Goal: Use online tool/utility: Utilize a website feature to perform a specific function

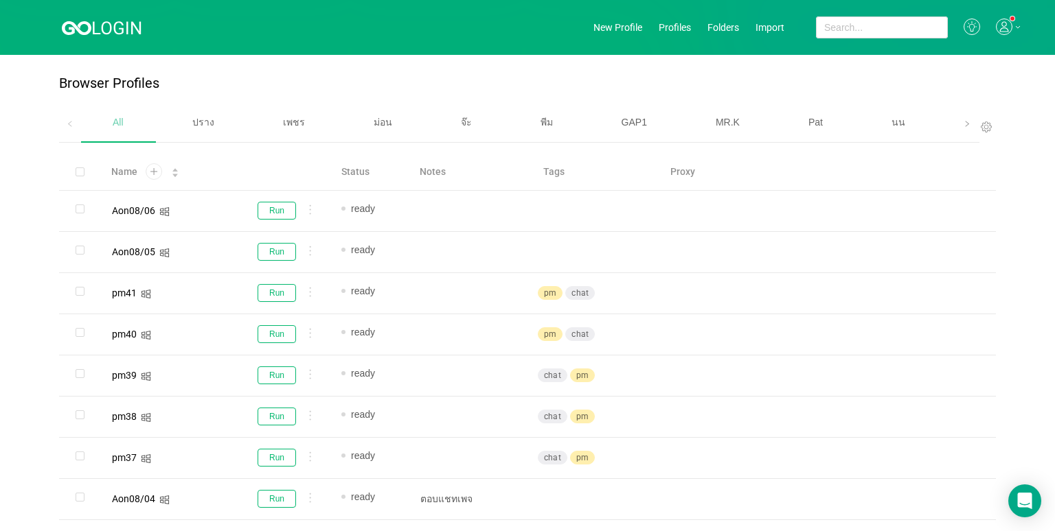
click at [943, 124] on div "เบนซ์" at bounding box center [985, 122] width 87 height 35
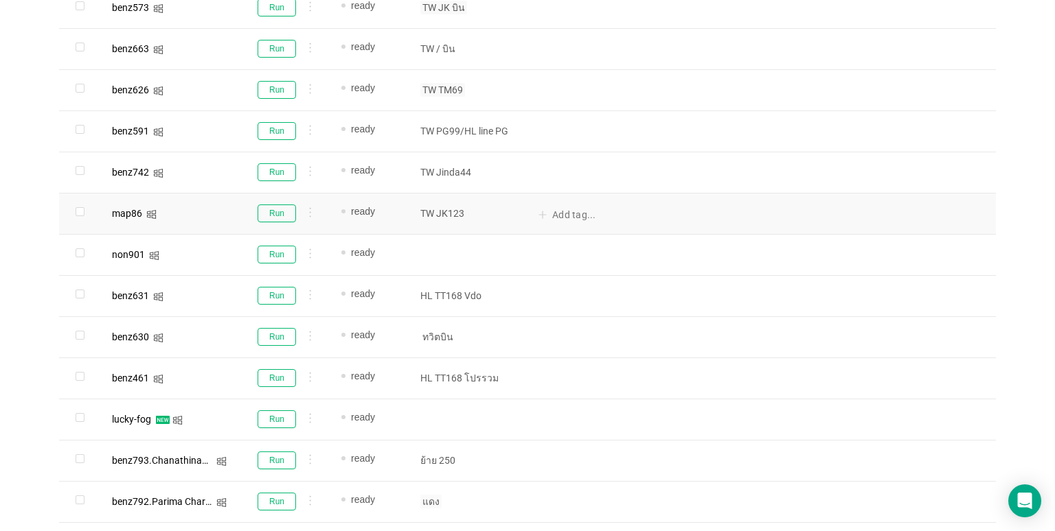
scroll to position [837, 0]
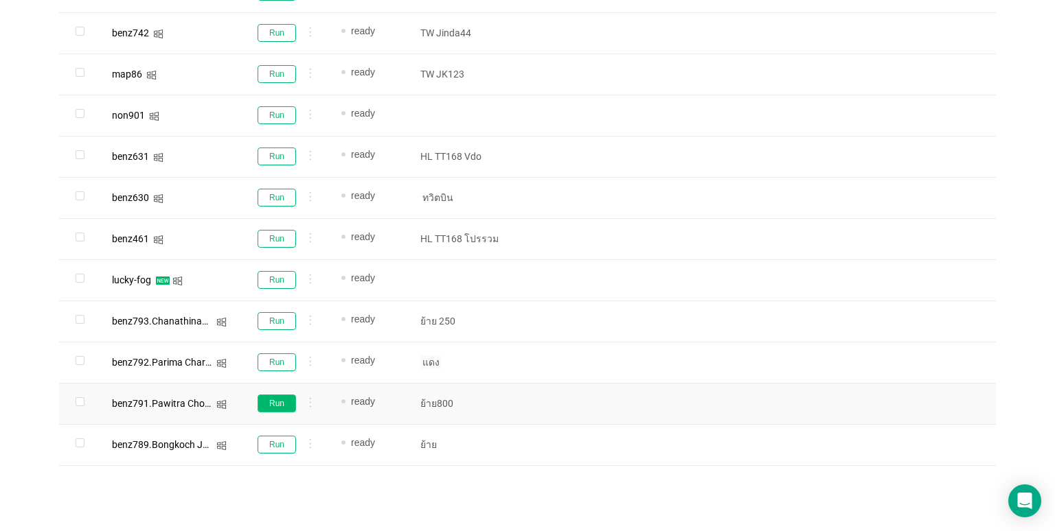
click at [287, 401] on button "Run" at bounding box center [276, 404] width 38 height 18
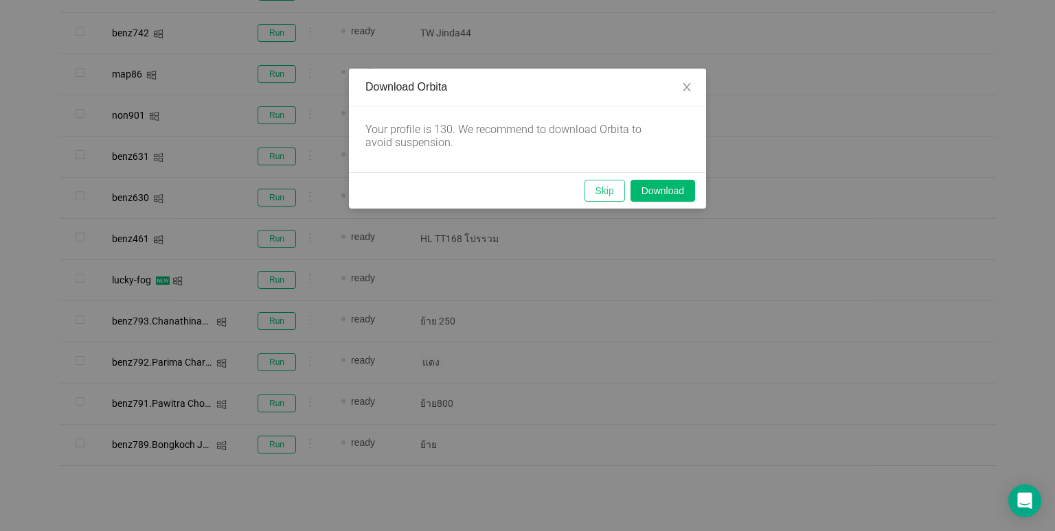
click at [601, 198] on button "Skip" at bounding box center [604, 191] width 41 height 22
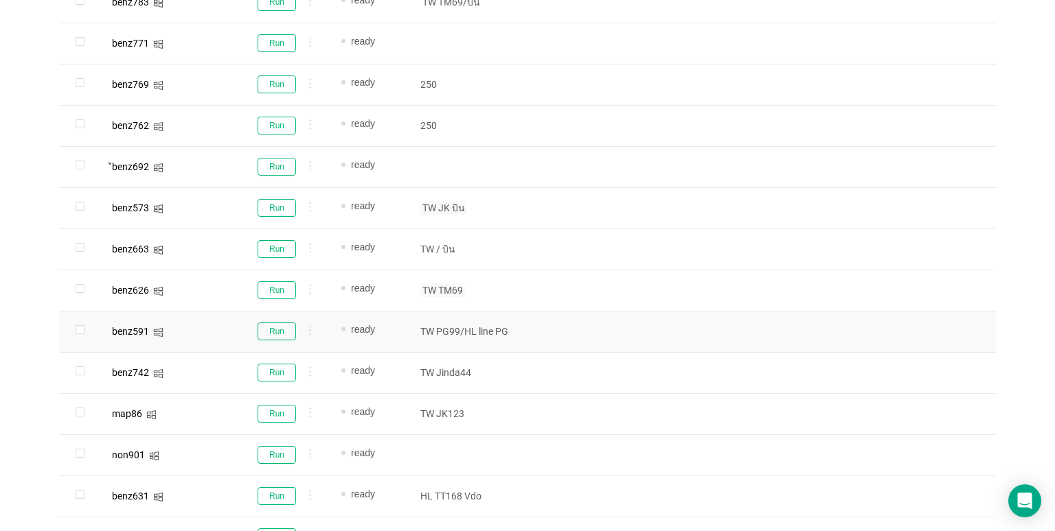
scroll to position [494, 0]
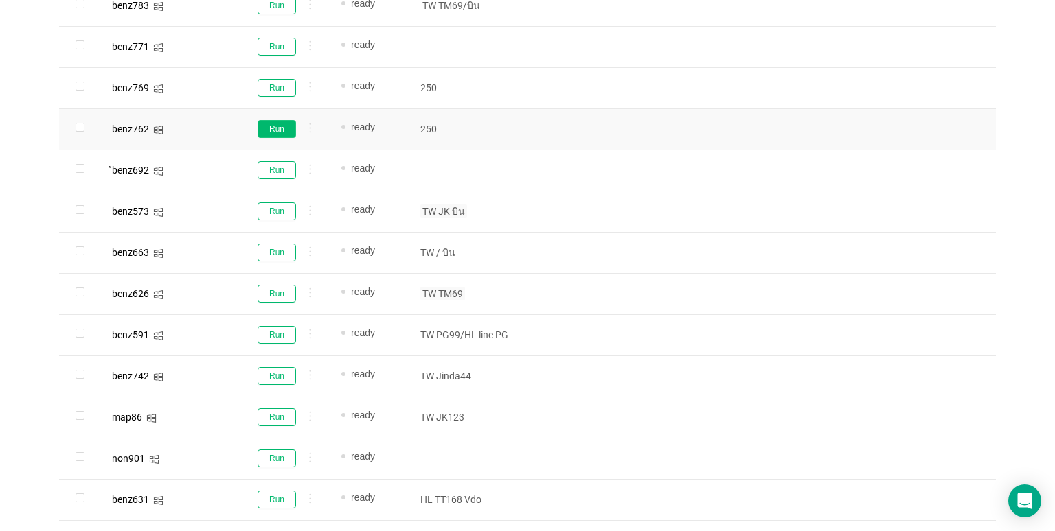
click at [275, 129] on button "Run" at bounding box center [276, 129] width 38 height 18
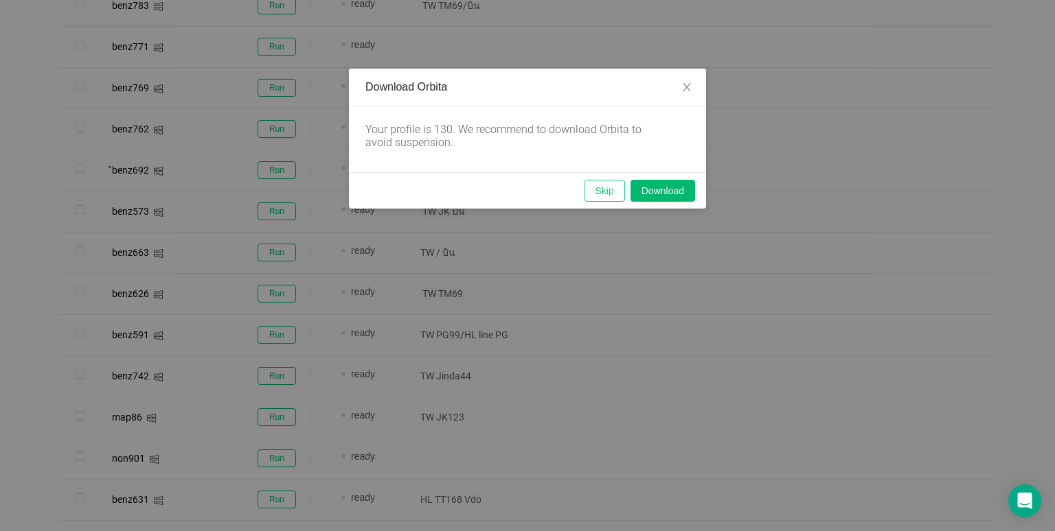
click at [599, 187] on button "Skip" at bounding box center [604, 191] width 41 height 22
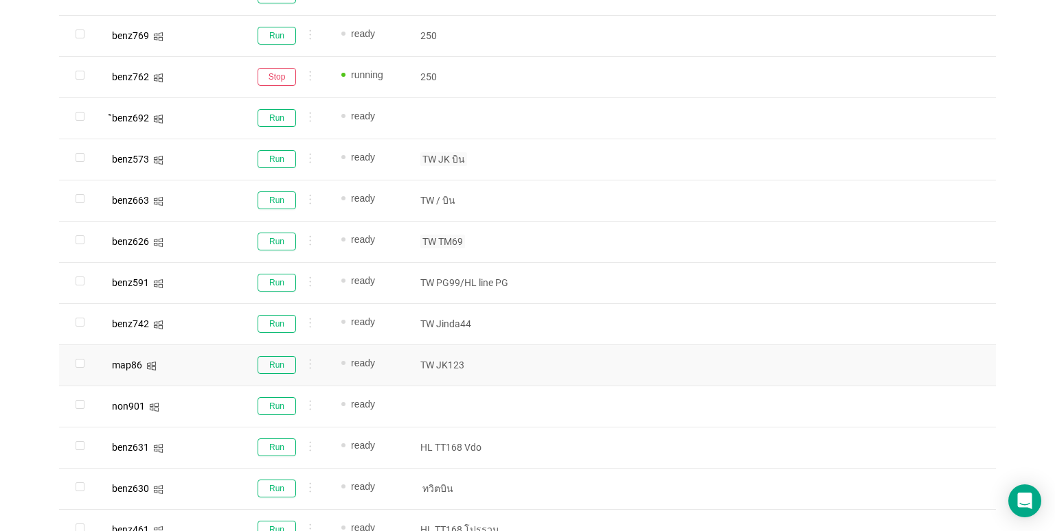
scroll to position [837, 0]
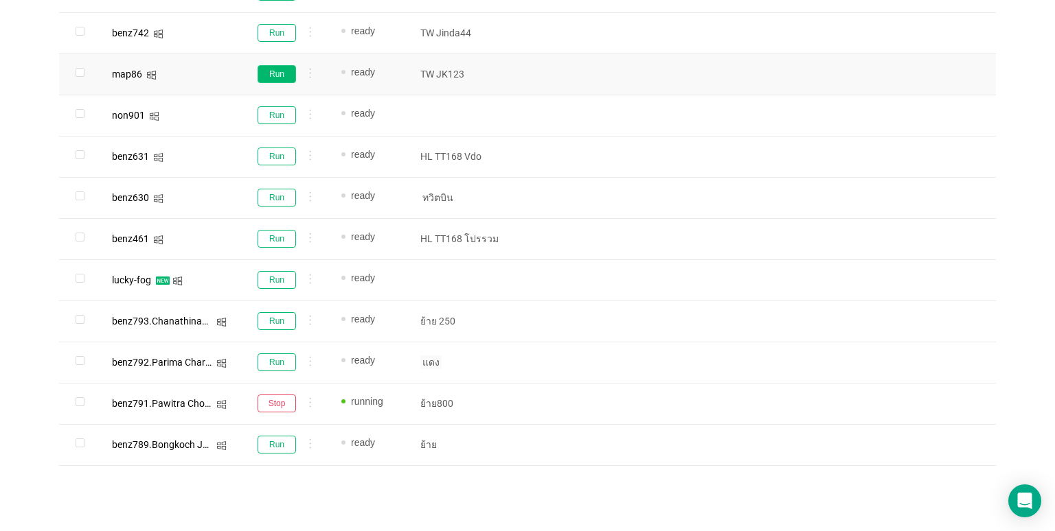
click at [274, 76] on button "Run" at bounding box center [276, 74] width 38 height 18
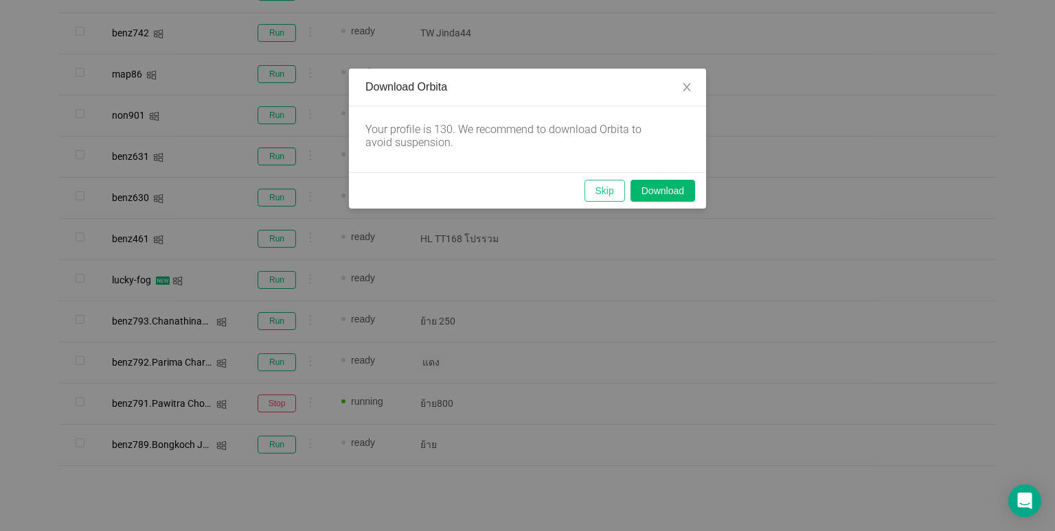
click at [607, 192] on button "Skip" at bounding box center [604, 191] width 41 height 22
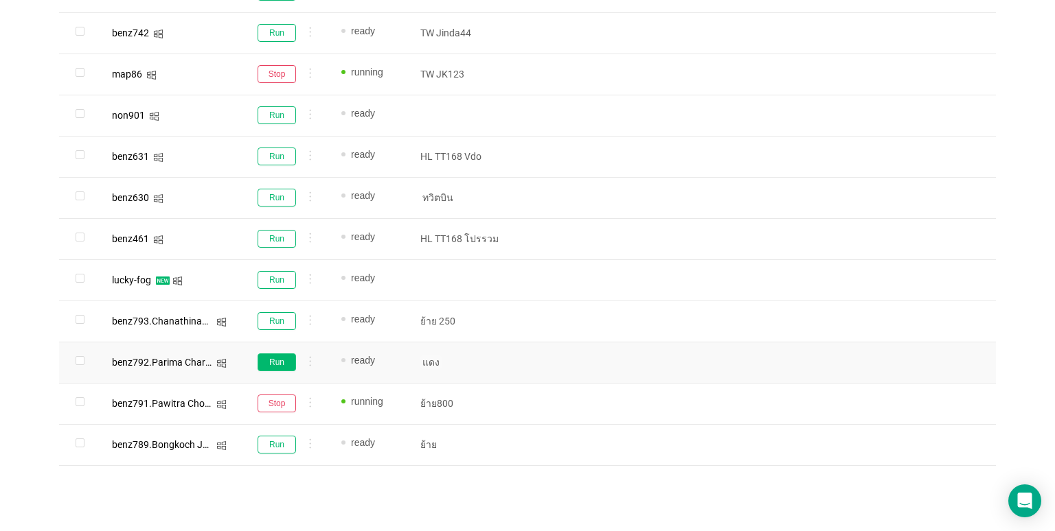
click at [286, 361] on button "Run" at bounding box center [276, 363] width 38 height 18
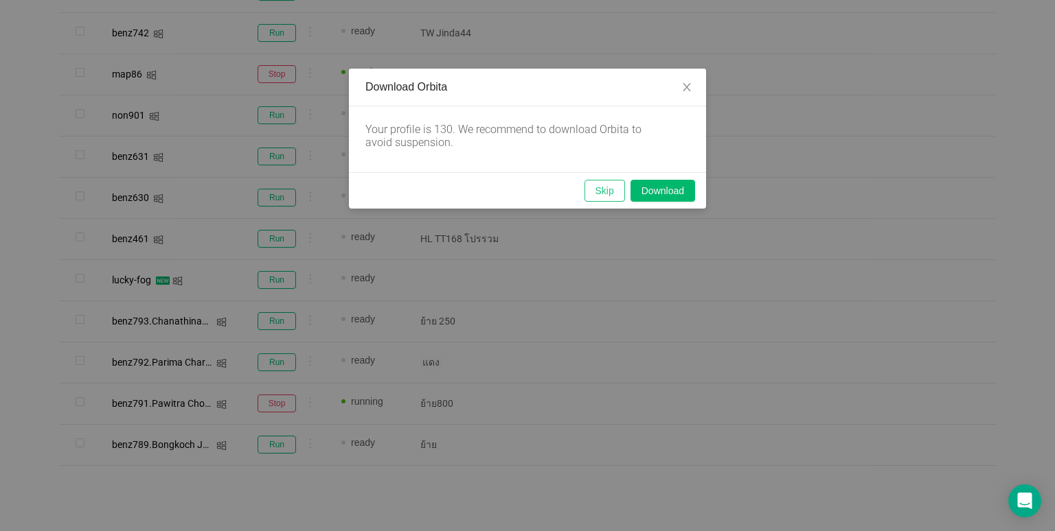
click at [599, 192] on button "Skip" at bounding box center [604, 191] width 41 height 22
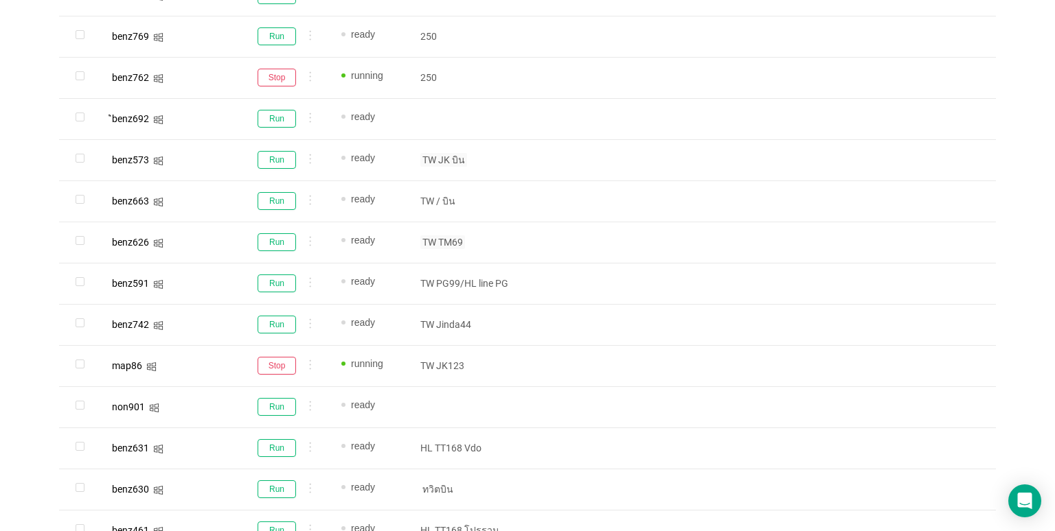
scroll to position [494, 0]
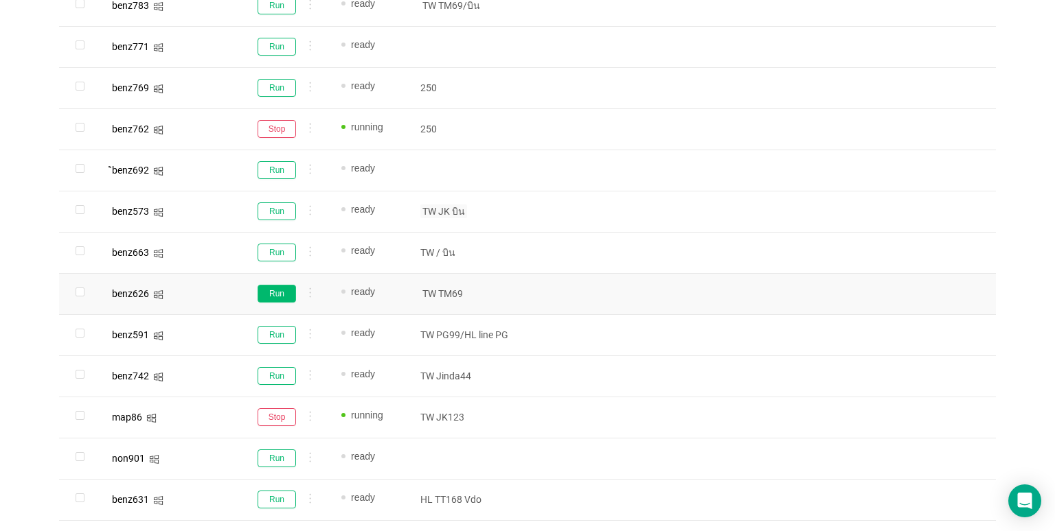
click at [282, 291] on button "Run" at bounding box center [276, 294] width 38 height 18
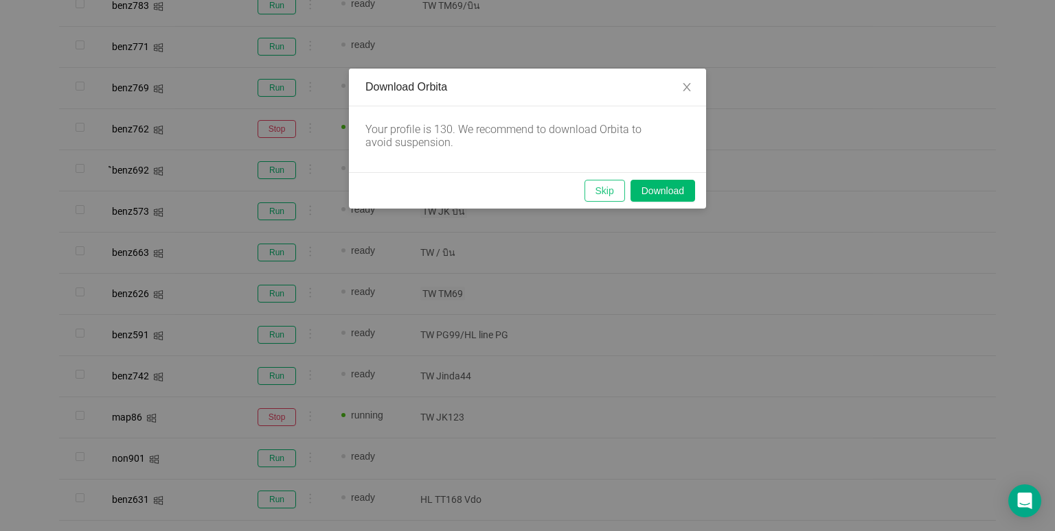
click at [596, 190] on button "Skip" at bounding box center [604, 191] width 41 height 22
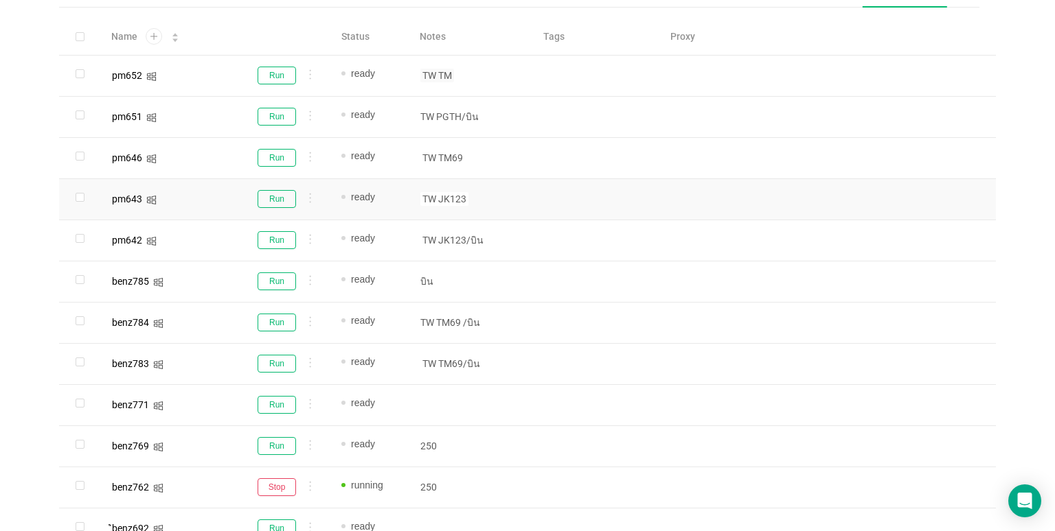
scroll to position [82, 0]
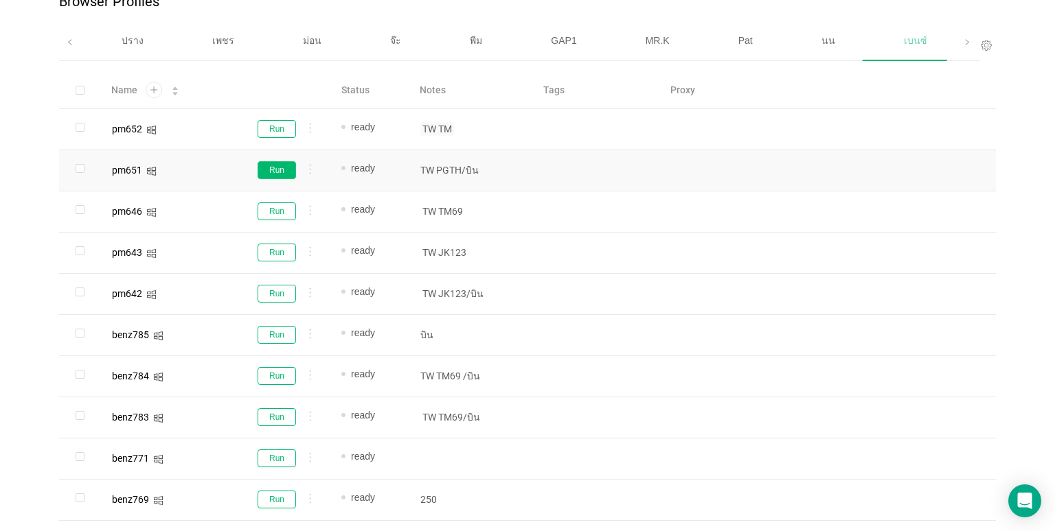
click at [272, 172] on button "Run" at bounding box center [276, 170] width 38 height 18
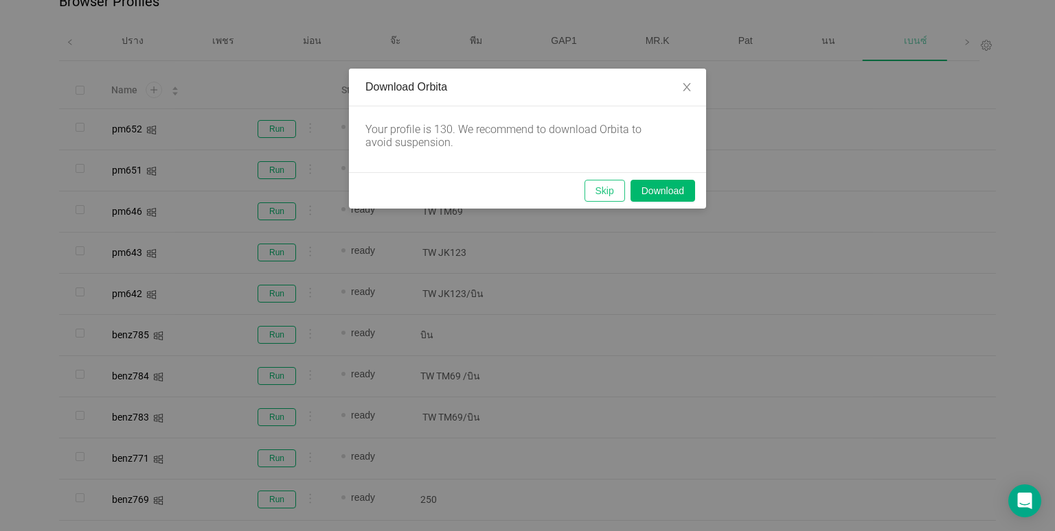
click at [611, 186] on button "Skip" at bounding box center [604, 191] width 41 height 22
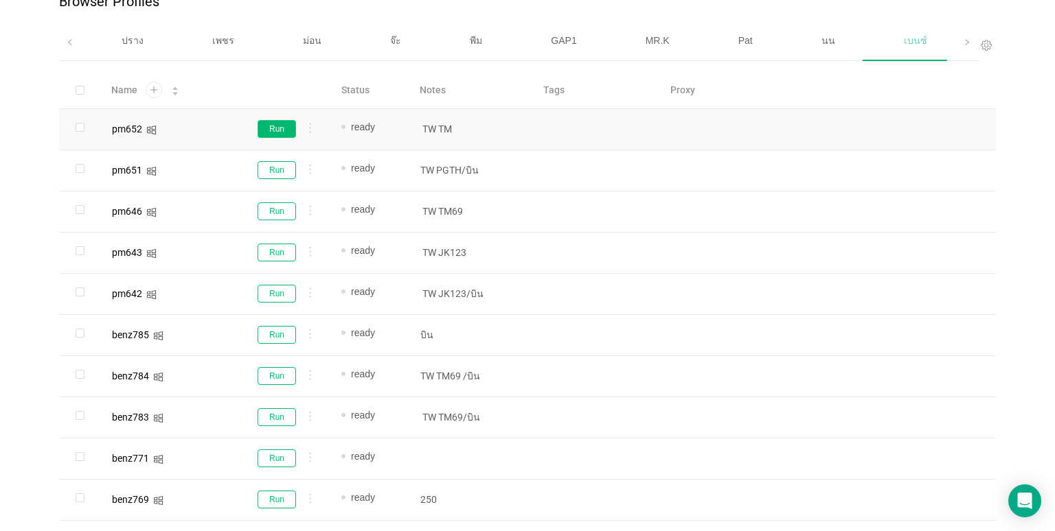
click at [282, 129] on button "Run" at bounding box center [276, 129] width 38 height 18
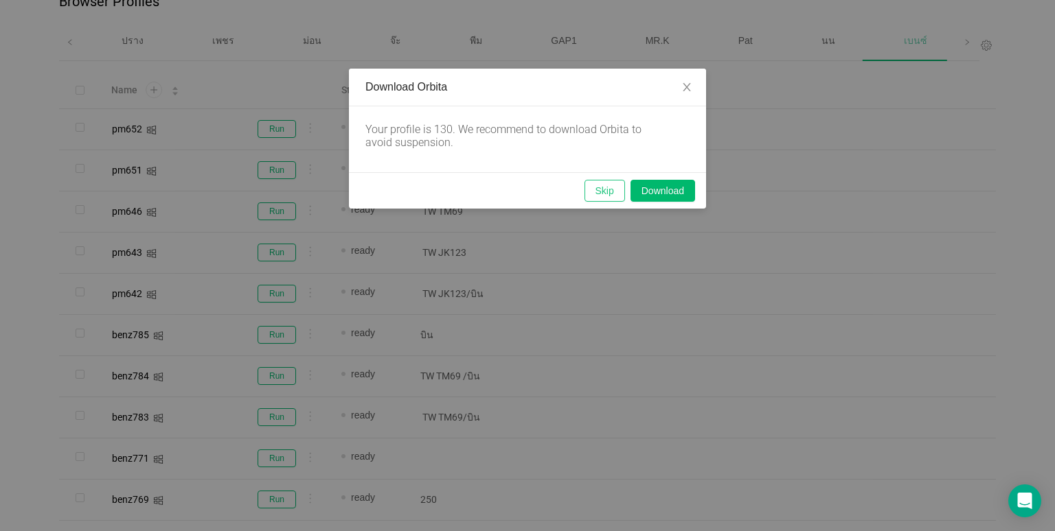
click at [590, 192] on button "Skip" at bounding box center [604, 191] width 41 height 22
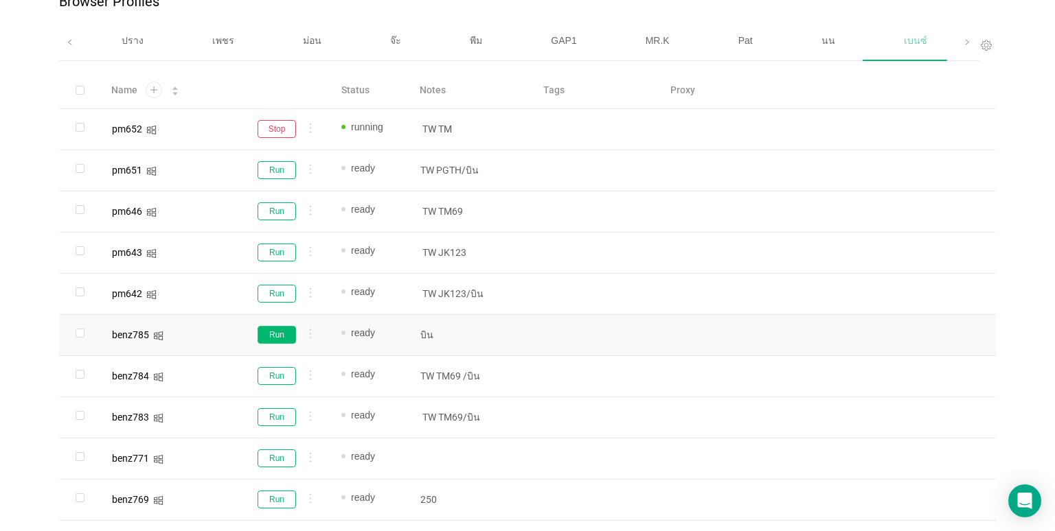
click at [277, 338] on button "Run" at bounding box center [276, 335] width 38 height 18
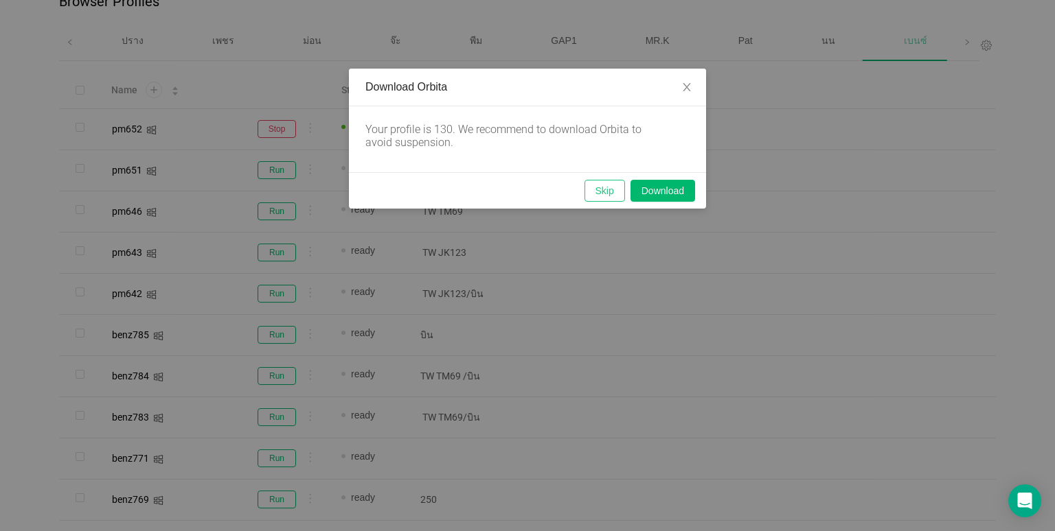
click at [608, 190] on button "Skip" at bounding box center [604, 191] width 41 height 22
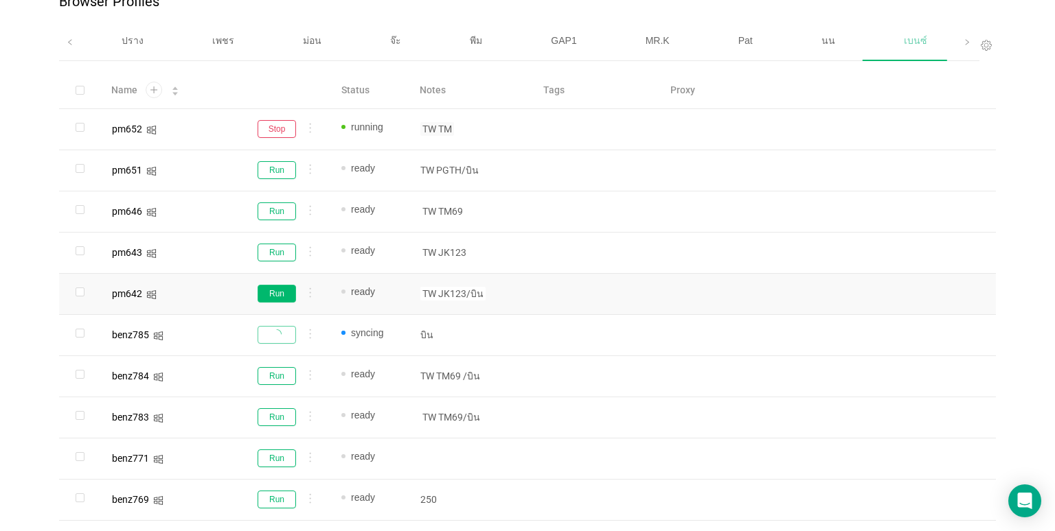
click at [273, 294] on button "Run" at bounding box center [276, 294] width 38 height 18
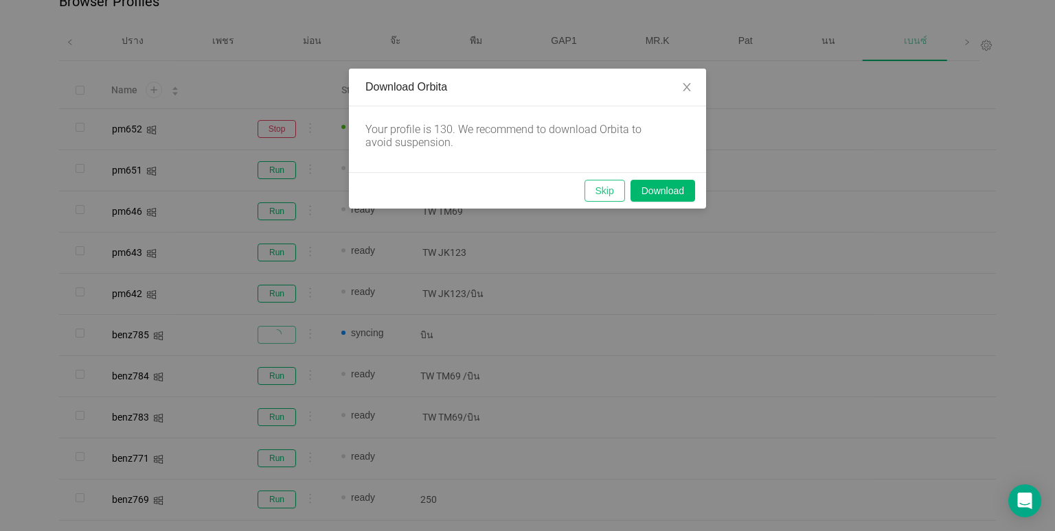
click at [604, 185] on button "Skip" at bounding box center [604, 191] width 41 height 22
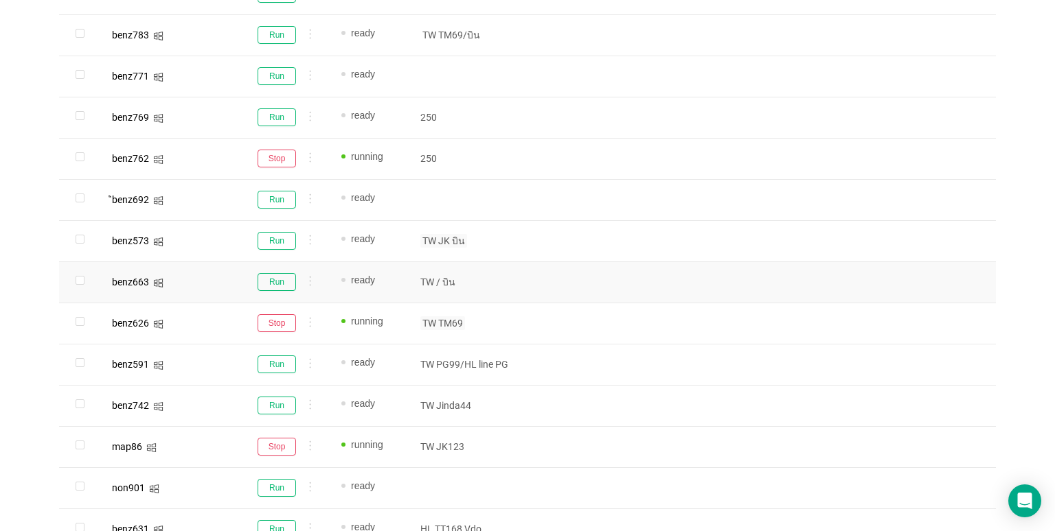
scroll to position [494, 0]
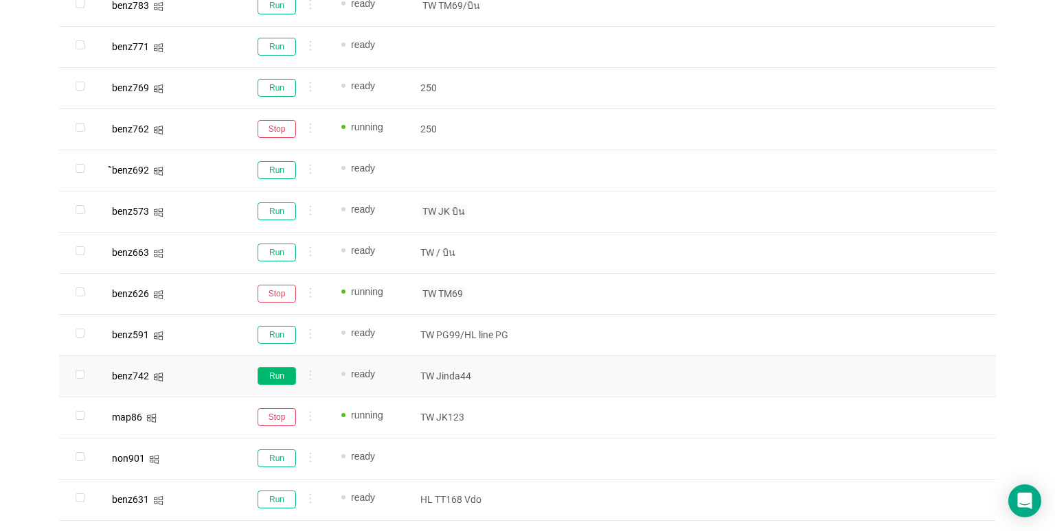
click at [281, 375] on button "Run" at bounding box center [276, 376] width 38 height 18
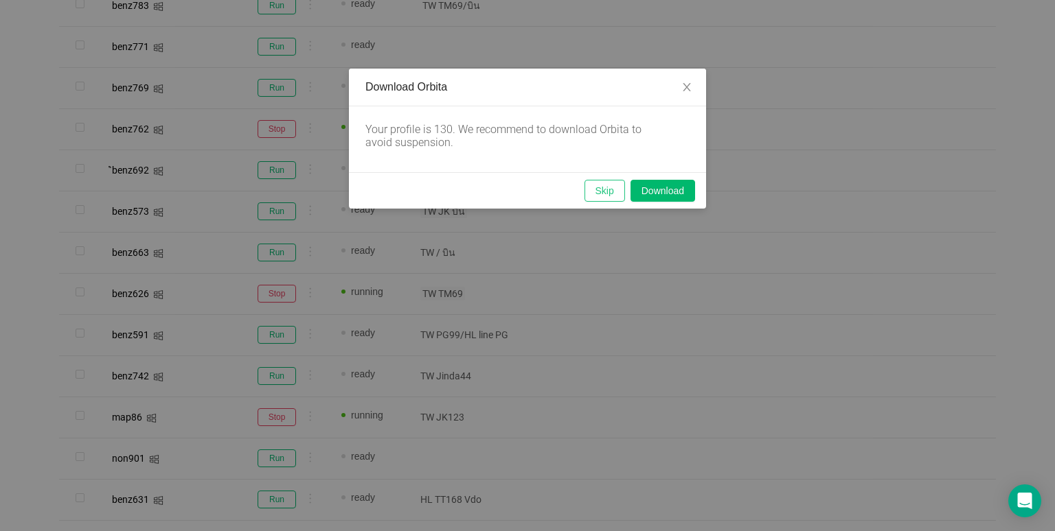
click at [604, 191] on button "Skip" at bounding box center [604, 191] width 41 height 22
